Goal: Book appointment/travel/reservation

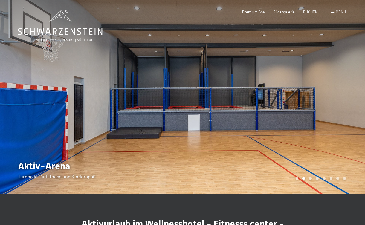
click at [345, 100] on div at bounding box center [274, 97] width 183 height 194
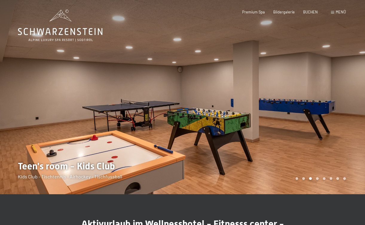
click at [345, 100] on div at bounding box center [274, 97] width 183 height 194
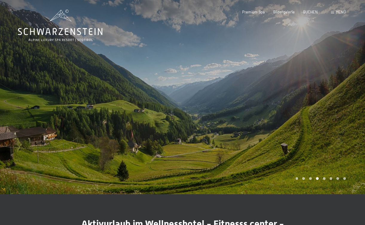
click at [345, 100] on div at bounding box center [274, 97] width 183 height 194
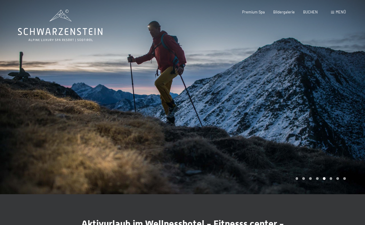
click at [345, 100] on div at bounding box center [274, 97] width 183 height 194
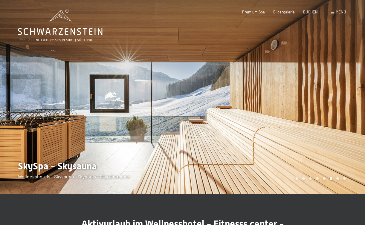
click at [345, 100] on div at bounding box center [274, 97] width 183 height 194
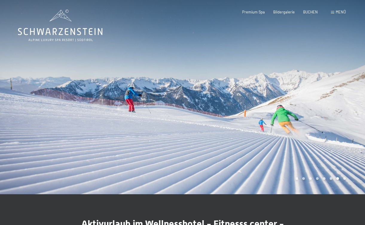
click at [345, 100] on div at bounding box center [274, 97] width 183 height 194
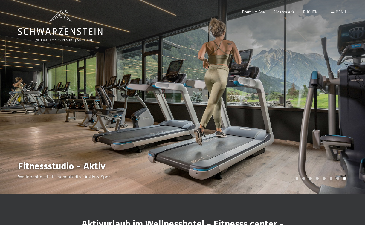
click at [345, 100] on div at bounding box center [274, 97] width 183 height 194
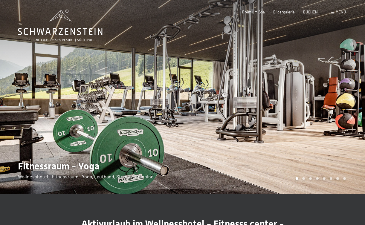
click at [345, 100] on div at bounding box center [274, 97] width 183 height 194
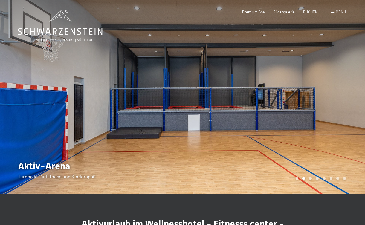
click at [345, 100] on div at bounding box center [274, 97] width 183 height 194
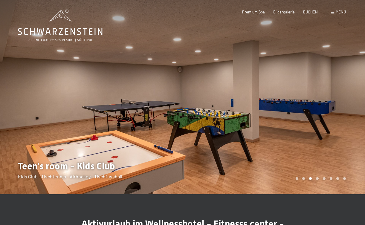
click at [345, 100] on div at bounding box center [274, 97] width 183 height 194
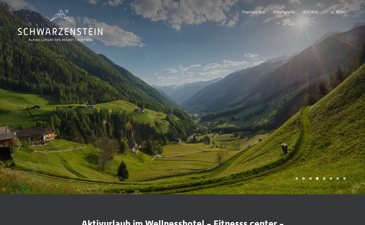
click at [345, 100] on div at bounding box center [274, 97] width 183 height 194
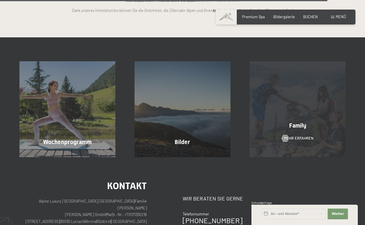
scroll to position [1166, 0]
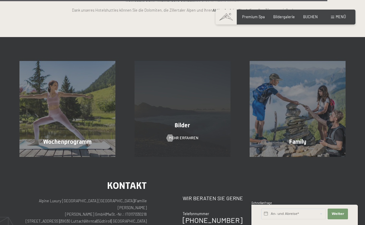
click at [198, 84] on div "Bilder Mehr erfahren" at bounding box center [182, 109] width 115 height 96
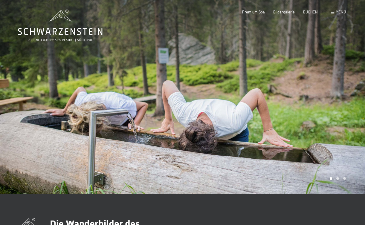
click at [323, 103] on div at bounding box center [274, 97] width 183 height 194
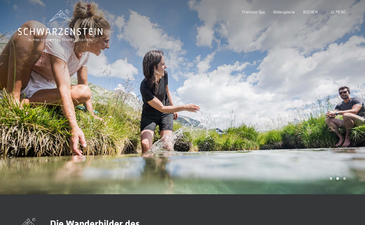
click at [323, 103] on div at bounding box center [274, 97] width 183 height 194
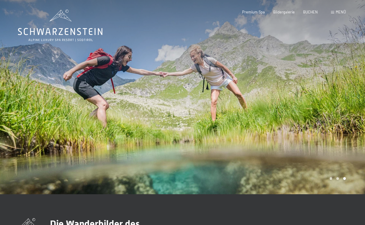
click at [323, 103] on div at bounding box center [274, 97] width 183 height 194
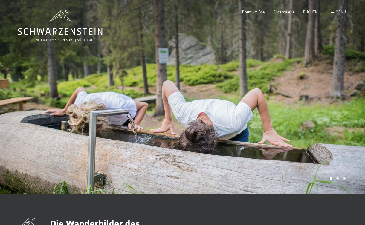
click at [323, 103] on div at bounding box center [274, 97] width 183 height 194
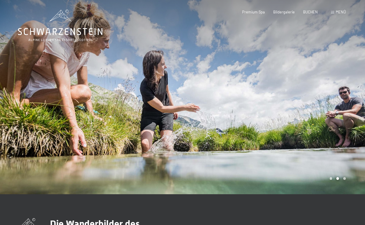
click at [323, 103] on div at bounding box center [274, 97] width 183 height 194
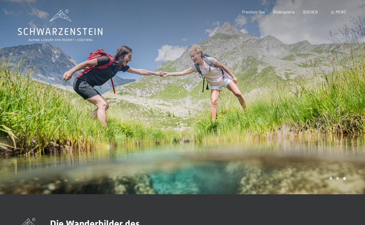
click at [323, 103] on div at bounding box center [274, 97] width 183 height 194
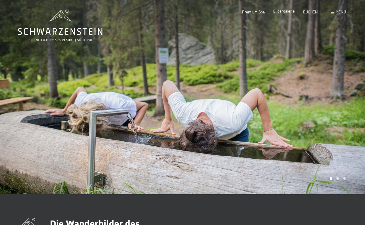
click at [280, 13] on span "Bildergalerie" at bounding box center [284, 11] width 22 height 5
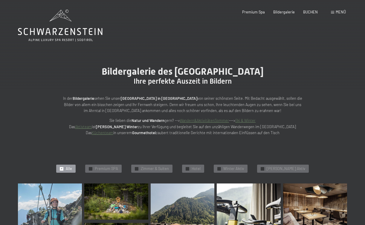
click at [336, 12] on span "Menü" at bounding box center [341, 12] width 10 height 5
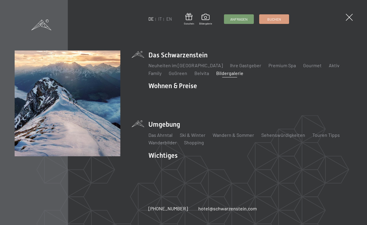
click at [170, 123] on li "Umgebung Das Ahrntal Ski & Winter Skifahren Skischule Wandern & Sommer Wandern …" at bounding box center [251, 133] width 204 height 26
click at [160, 136] on link "Das Ahrntal" at bounding box center [161, 135] width 24 height 6
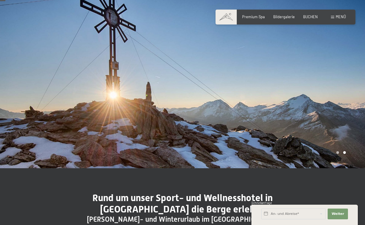
scroll to position [21, 0]
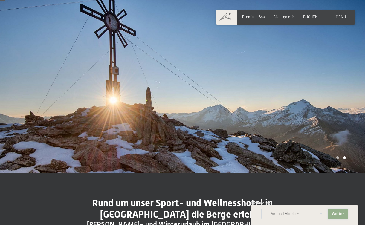
click at [338, 215] on span "Weiter" at bounding box center [337, 214] width 13 height 5
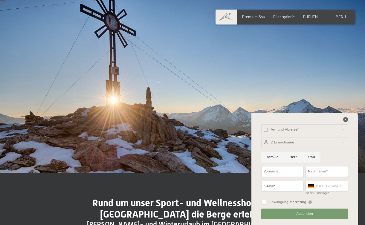
click at [345, 120] on icon at bounding box center [345, 119] width 5 height 5
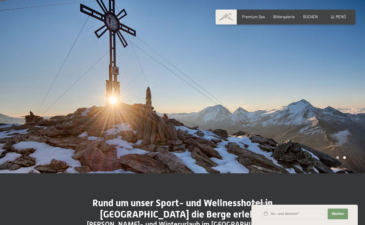
click at [328, 110] on div at bounding box center [274, 76] width 183 height 194
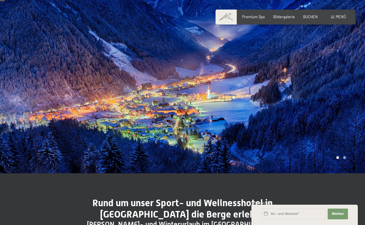
click at [328, 110] on div at bounding box center [274, 76] width 183 height 194
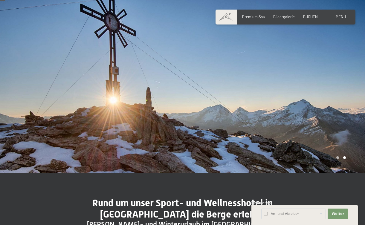
click at [328, 110] on div at bounding box center [274, 76] width 183 height 194
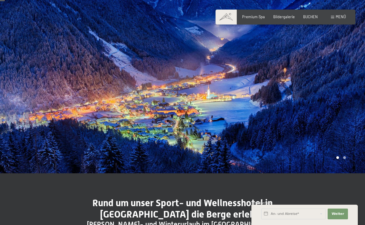
click at [328, 110] on div at bounding box center [274, 76] width 183 height 194
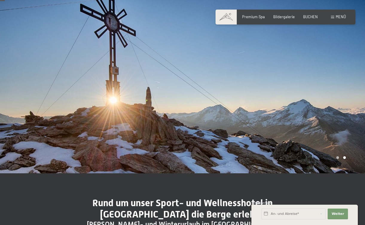
click at [328, 110] on div at bounding box center [274, 76] width 183 height 194
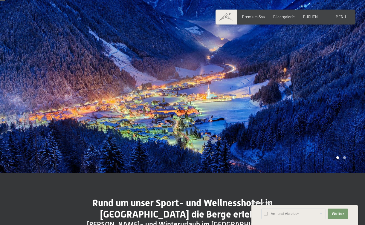
click at [328, 110] on div at bounding box center [274, 76] width 183 height 194
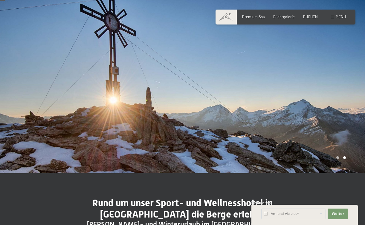
click at [328, 110] on div at bounding box center [274, 76] width 183 height 194
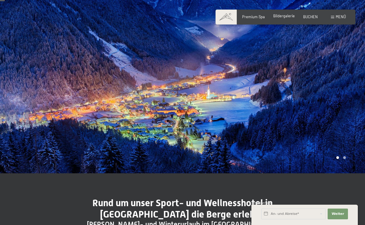
click at [291, 18] on span "Bildergalerie" at bounding box center [284, 15] width 22 height 5
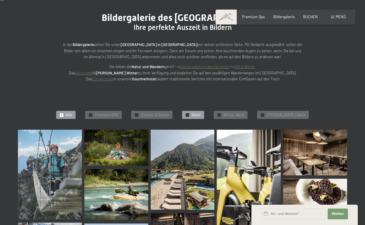
click at [201, 116] on span "Hotel" at bounding box center [196, 114] width 9 height 5
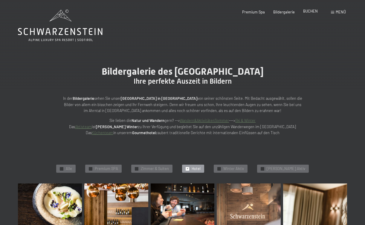
click at [313, 12] on span "BUCHEN" at bounding box center [310, 11] width 15 height 5
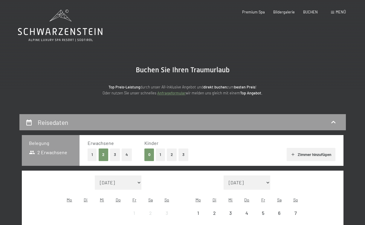
click at [336, 13] on span "Menü" at bounding box center [341, 12] width 10 height 5
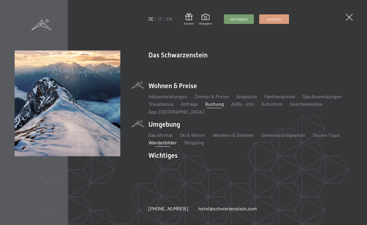
click at [163, 144] on link "Wanderbilder" at bounding box center [163, 143] width 28 height 6
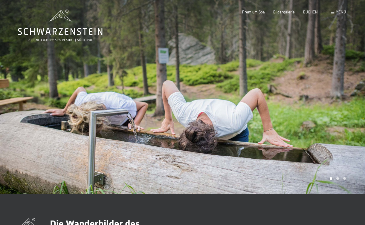
click at [312, 115] on div at bounding box center [274, 97] width 183 height 194
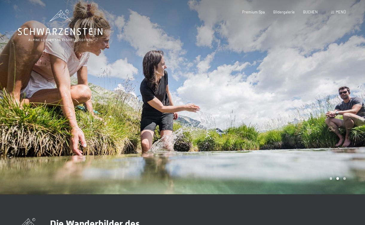
click at [312, 115] on div at bounding box center [274, 97] width 183 height 194
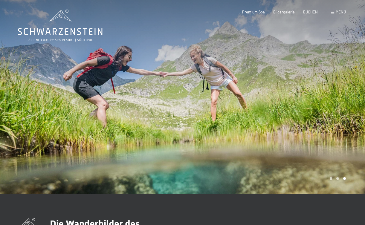
click at [312, 115] on div at bounding box center [274, 97] width 183 height 194
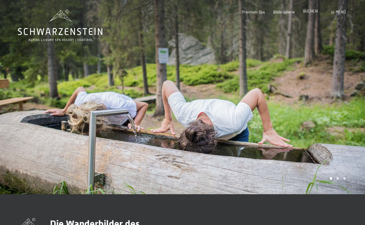
click at [310, 13] on span "BUCHEN" at bounding box center [310, 11] width 15 height 5
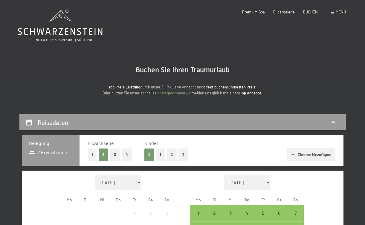
click at [337, 15] on div "Buchen Anfragen Premium Spa Bildergalerie BUCHEN Menü DE IT EN Gutschein Bilder…" at bounding box center [285, 12] width 121 height 5
click at [337, 13] on span "Menü" at bounding box center [341, 12] width 10 height 5
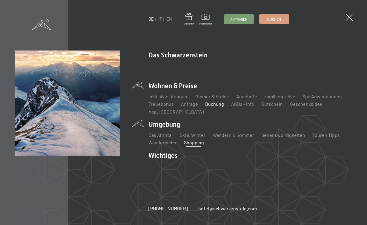
click at [189, 141] on link "Shopping" at bounding box center [194, 143] width 20 height 6
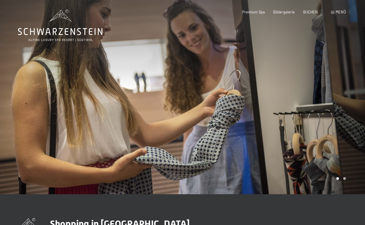
click at [289, 112] on div at bounding box center [274, 97] width 183 height 194
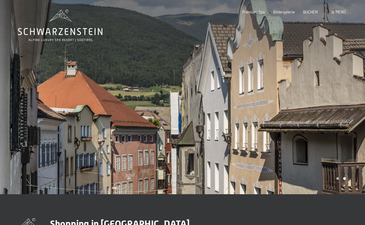
click at [289, 112] on div at bounding box center [274, 97] width 183 height 194
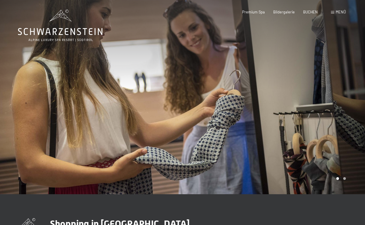
click at [336, 13] on span "Menü" at bounding box center [341, 12] width 10 height 5
